Goal: Download file/media

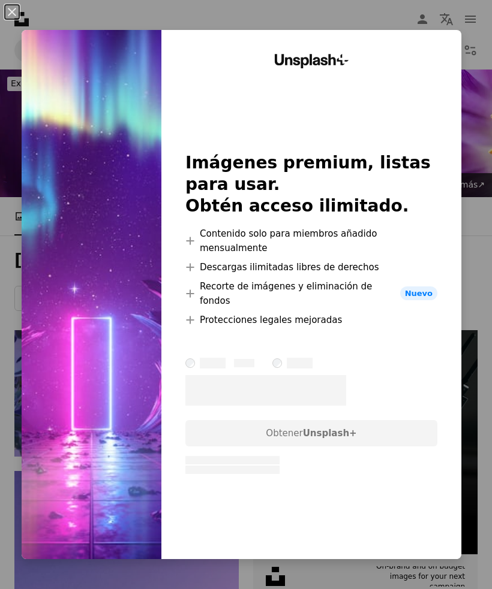
scroll to position [1192, 0]
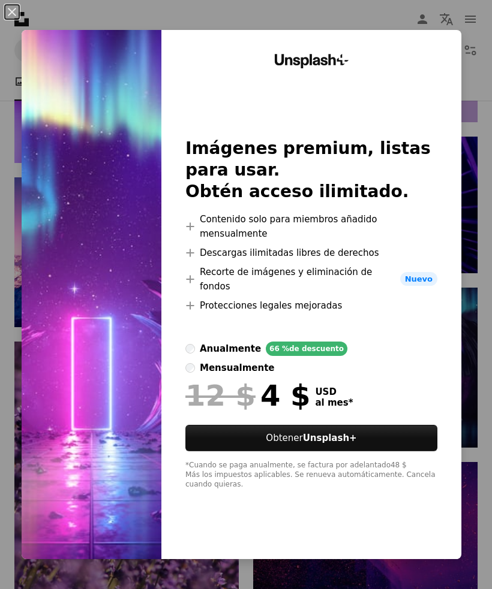
click at [490, 356] on div "An X shape Unsplash+ Imágenes premium, listas para usar. Obtén acceso ilimitado…" at bounding box center [246, 294] width 492 height 589
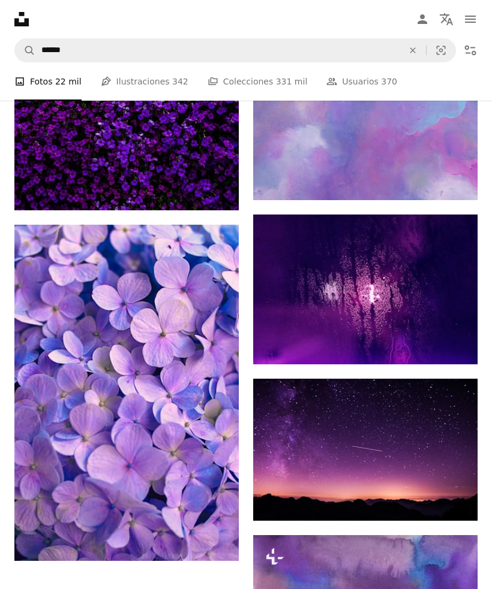
scroll to position [1770, 0]
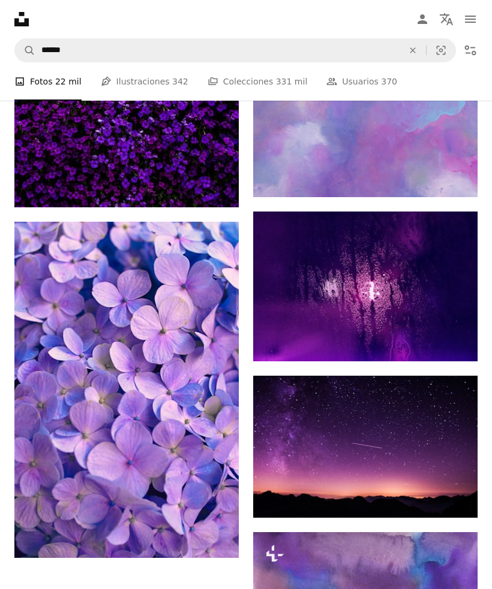
click at [450, 497] on icon "Arrow pointing down" at bounding box center [453, 496] width 10 height 14
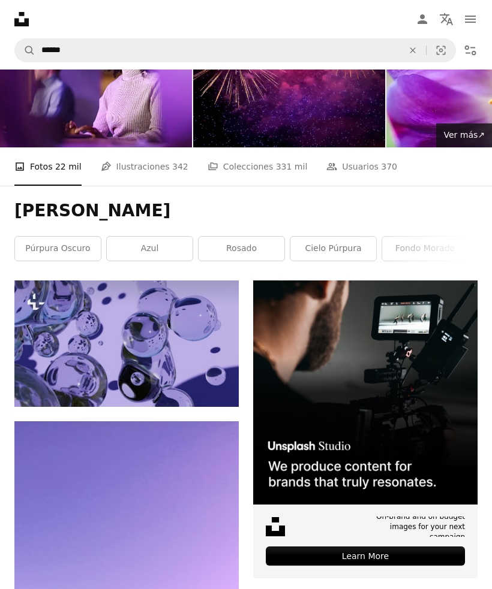
scroll to position [0, 0]
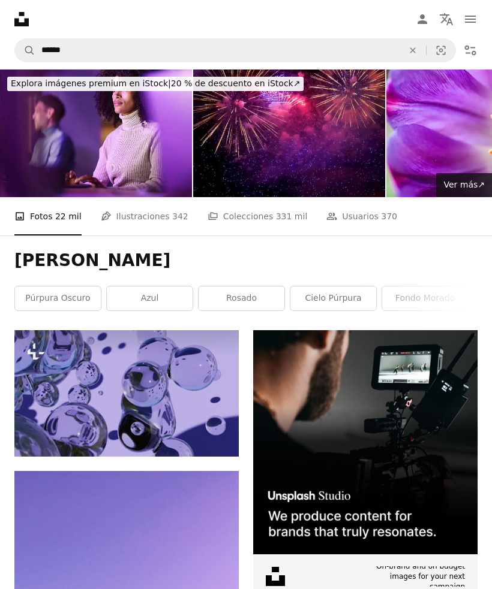
click at [69, 287] on link "púrpura oscuro" at bounding box center [58, 299] width 86 height 24
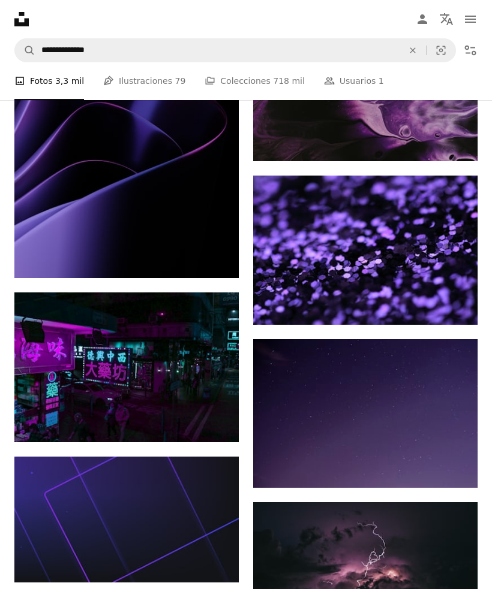
scroll to position [631, 0]
click at [212, 424] on icon "Arrow pointing down" at bounding box center [215, 420] width 10 height 14
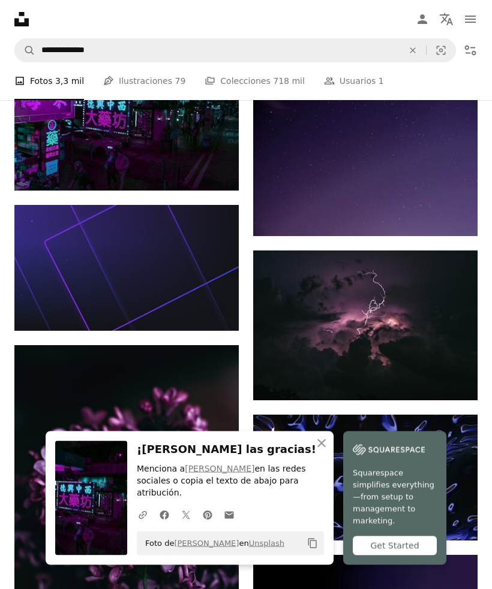
scroll to position [883, 0]
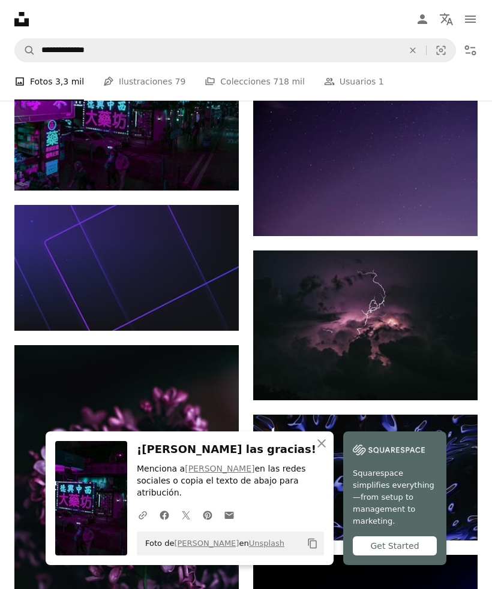
click at [453, 379] on icon "Arrow pointing down" at bounding box center [453, 378] width 10 height 14
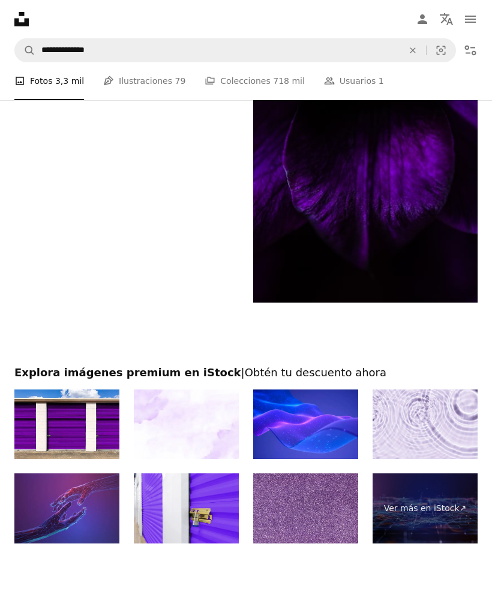
scroll to position [2471, 0]
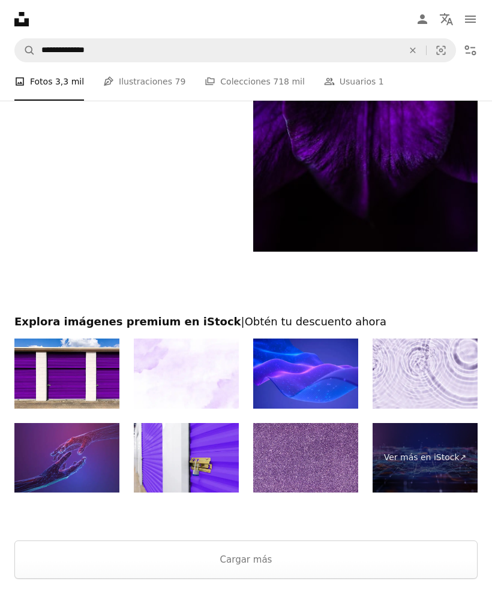
click at [335, 562] on button "Cargar más" at bounding box center [245, 560] width 463 height 38
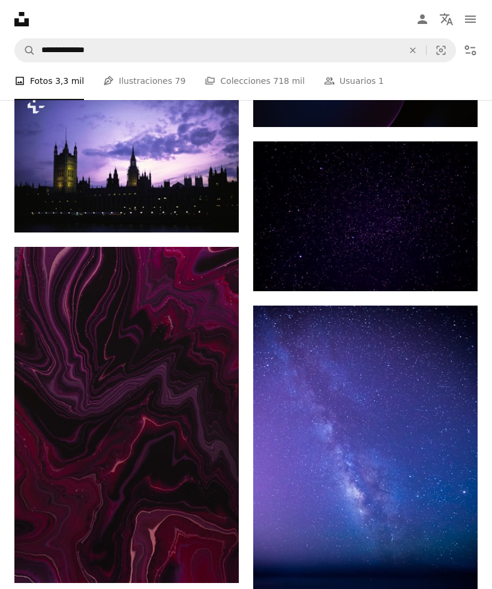
scroll to position [4254, 0]
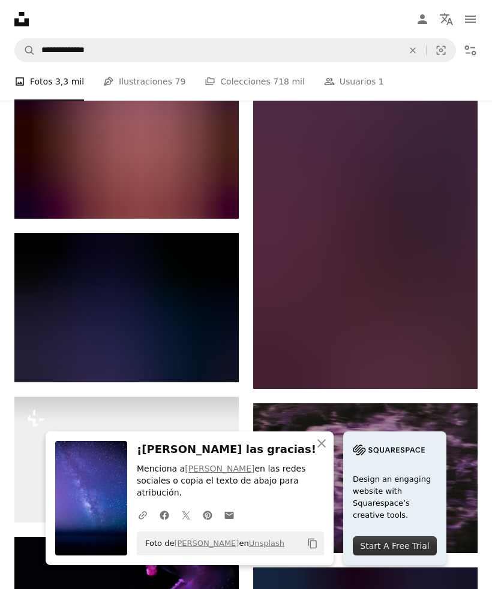
scroll to position [4858, 0]
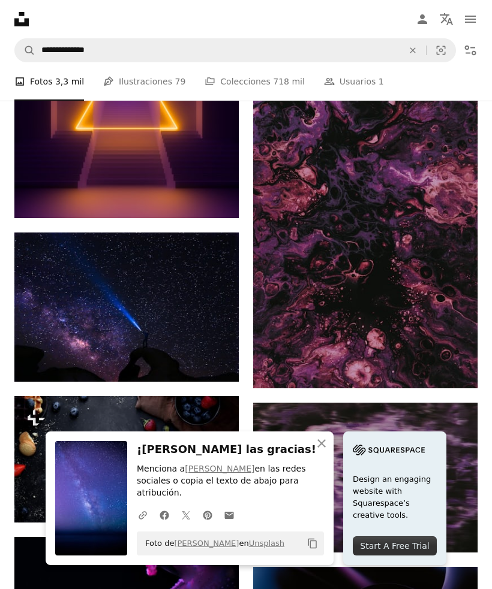
click at [219, 327] on img at bounding box center [126, 308] width 224 height 150
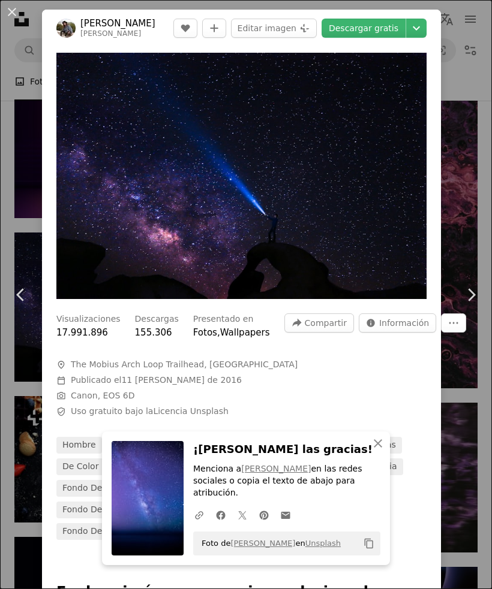
click at [471, 254] on div "An X shape Chevron left Chevron right An X shape Cerrar ¡[PERSON_NAME] las grac…" at bounding box center [246, 294] width 492 height 589
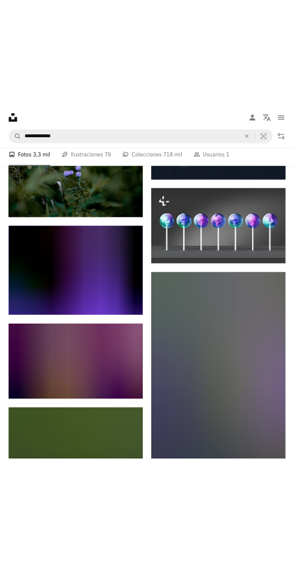
scroll to position [9799, 0]
